Goal: Navigation & Orientation: Find specific page/section

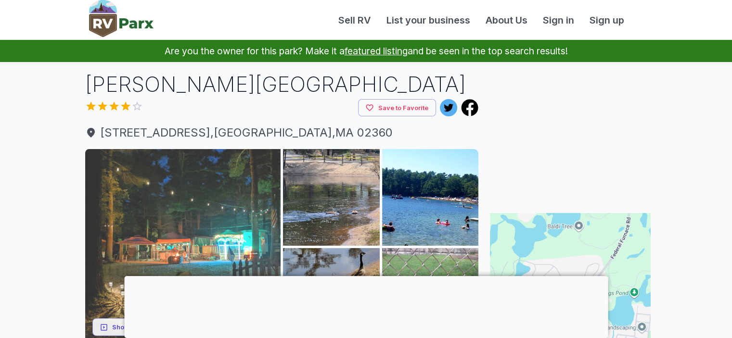
click at [225, 216] on img at bounding box center [183, 247] width 196 height 196
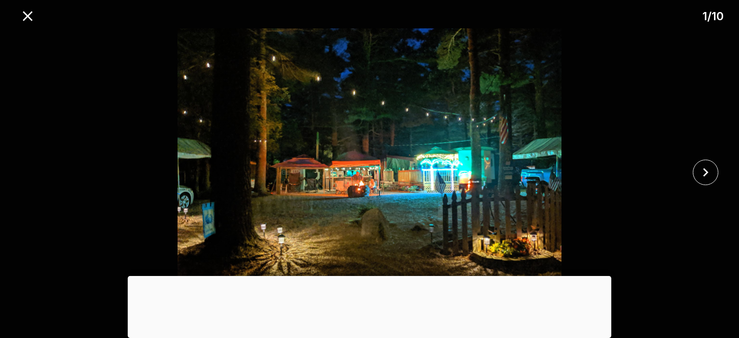
click at [372, 276] on div at bounding box center [370, 276] width 484 height 0
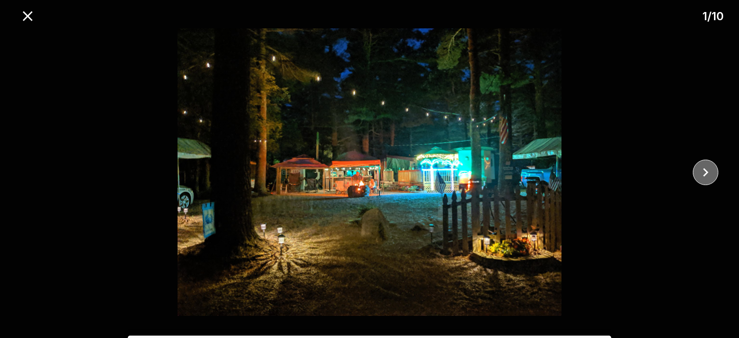
click at [711, 168] on icon "close" at bounding box center [705, 172] width 17 height 17
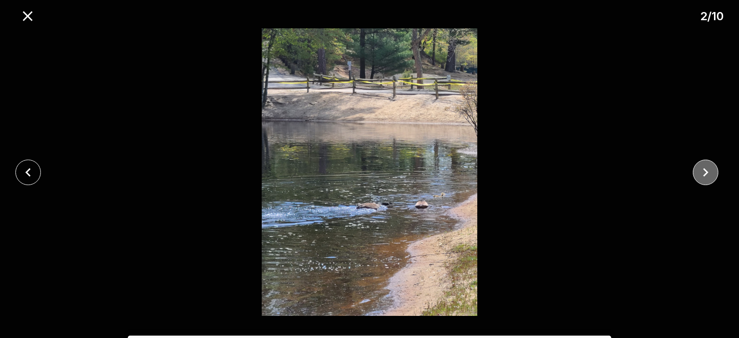
click at [709, 168] on icon "close" at bounding box center [705, 172] width 17 height 17
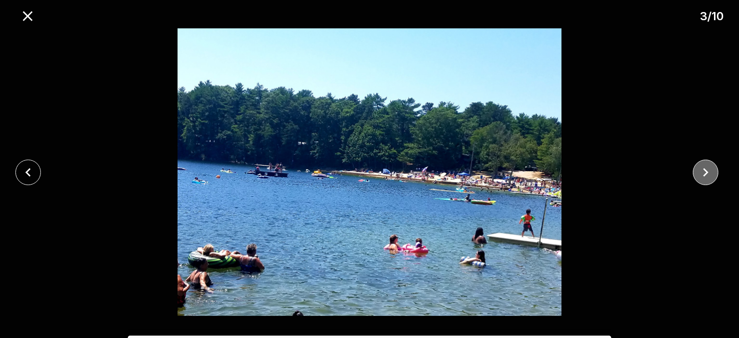
click at [708, 168] on icon "close" at bounding box center [705, 172] width 17 height 17
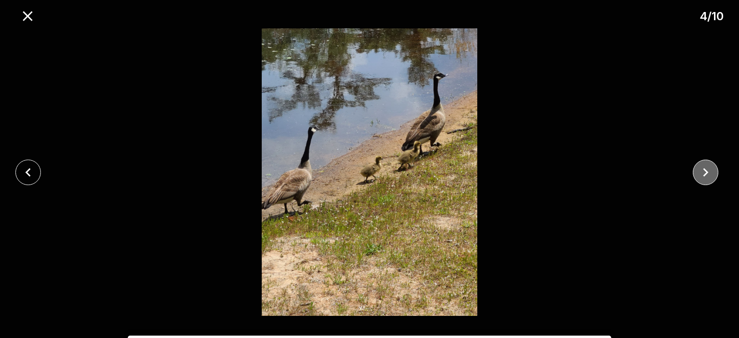
click at [708, 168] on icon "close" at bounding box center [705, 172] width 17 height 17
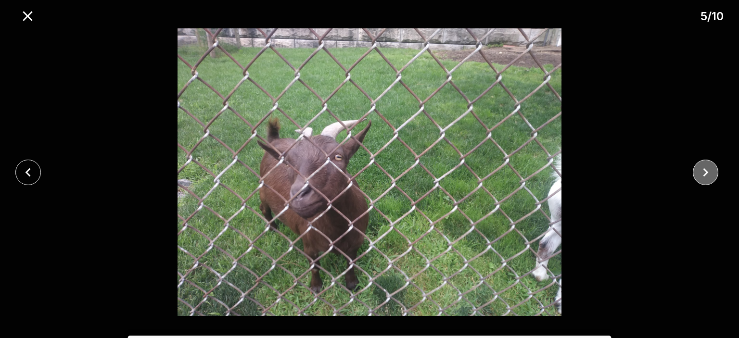
click at [708, 168] on icon "close" at bounding box center [705, 172] width 17 height 17
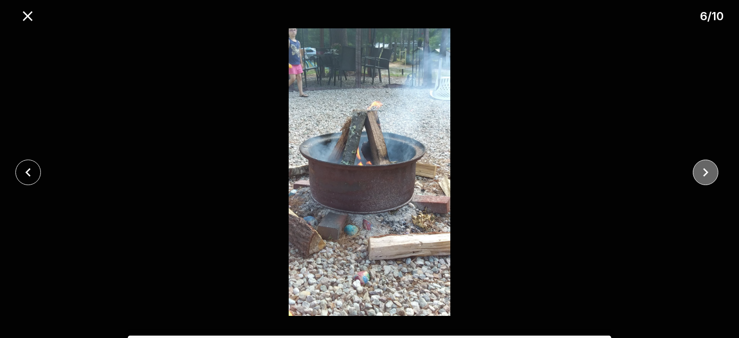
click at [708, 168] on icon "close" at bounding box center [705, 172] width 17 height 17
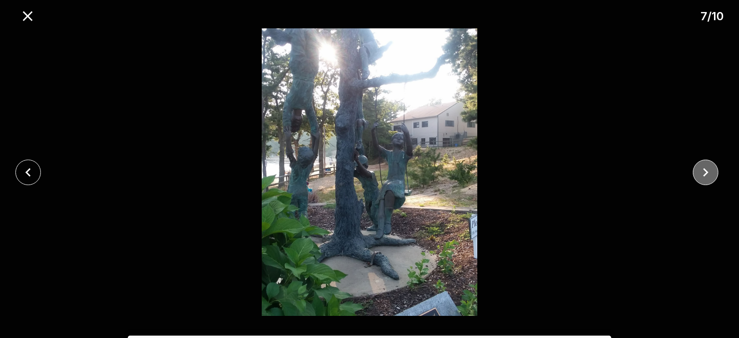
click at [708, 168] on icon "close" at bounding box center [705, 172] width 17 height 17
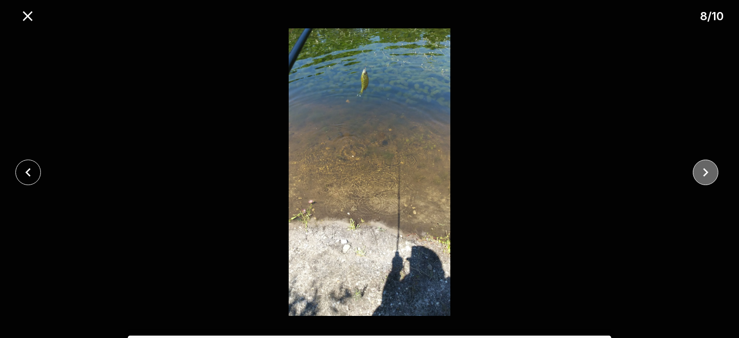
click at [708, 168] on icon "close" at bounding box center [705, 172] width 17 height 17
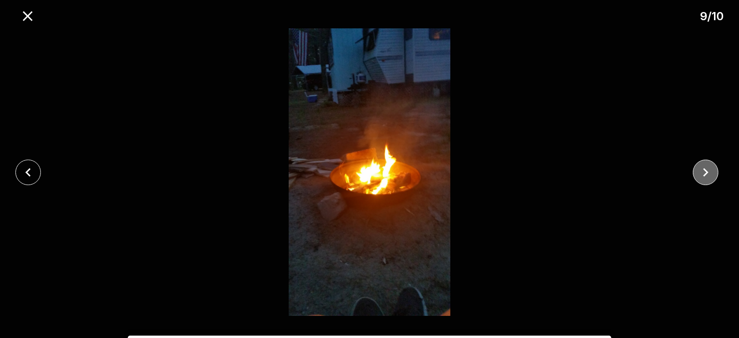
click at [708, 168] on icon "close" at bounding box center [705, 172] width 17 height 17
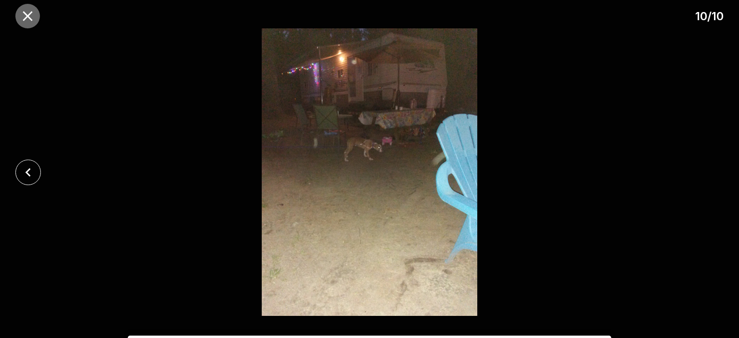
click at [27, 17] on icon "close" at bounding box center [28, 16] width 10 height 10
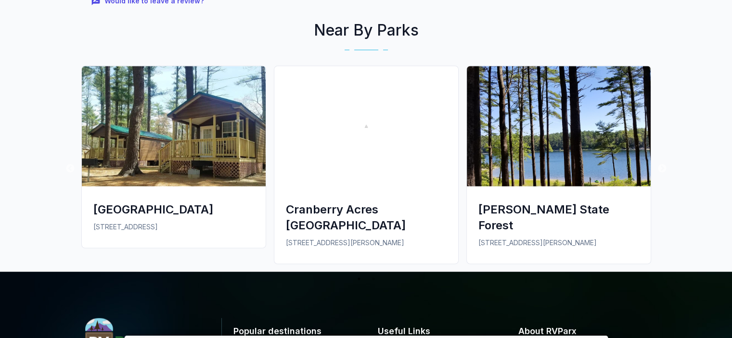
scroll to position [1498, 0]
